Goal: Task Accomplishment & Management: Manage account settings

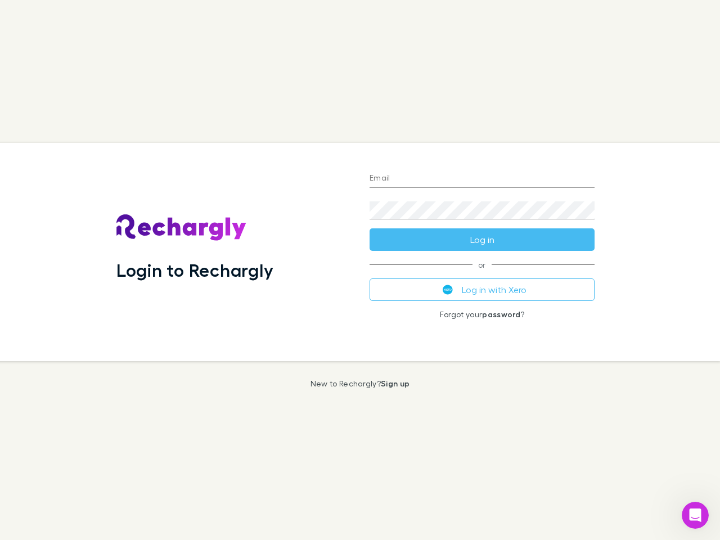
click at [360, 270] on div "Login to Rechargly" at bounding box center [233, 252] width 253 height 218
click at [482, 179] on input "Email" at bounding box center [481, 179] width 225 height 18
click at [482, 240] on form "Email Password Log in" at bounding box center [481, 206] width 225 height 90
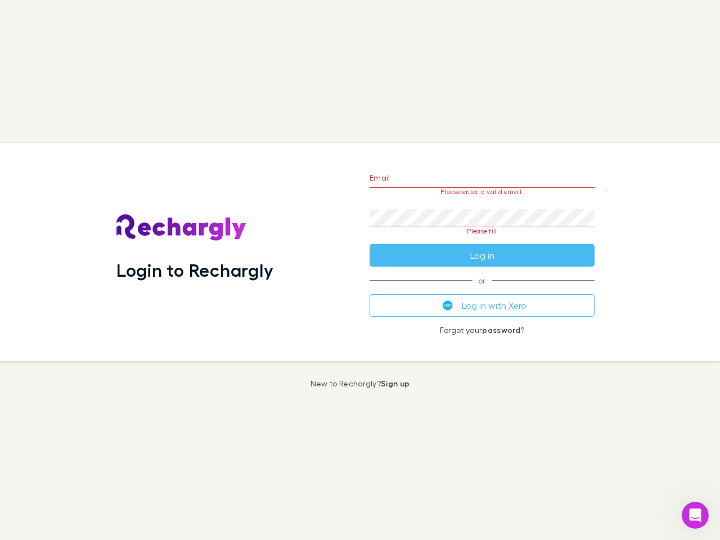
click at [482, 290] on div "Email Please enter a valid email. Password Please fill Log in or Log in with Xe…" at bounding box center [481, 252] width 243 height 218
click at [695, 515] on icon "Open Intercom Messenger" at bounding box center [695, 515] width 19 height 19
